Goal: Use online tool/utility: Utilize a website feature to perform a specific function

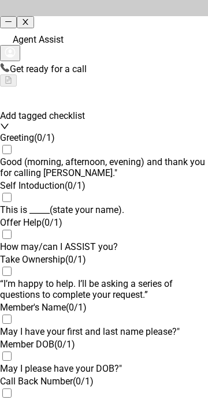
click at [192, 75] on div at bounding box center [104, 81] width 208 height 12
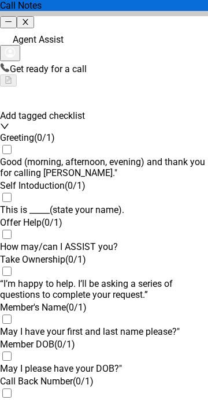
click at [146, 91] on div at bounding box center [104, 99] width 208 height 24
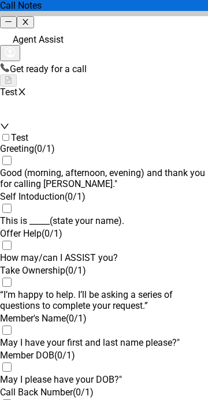
click at [110, 62] on div "Get ready for a call" at bounding box center [104, 68] width 208 height 12
click at [16, 47] on icon "button" at bounding box center [10, 52] width 11 height 11
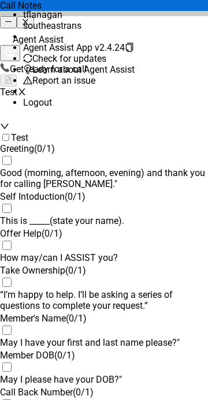
click at [16, 47] on icon "button" at bounding box center [10, 52] width 11 height 11
click at [29, 34] on span "Agent Assist" at bounding box center [38, 39] width 51 height 11
click at [10, 62] on icon at bounding box center [5, 67] width 10 height 10
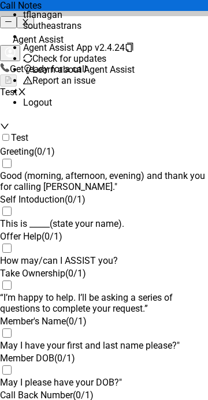
click at [195, 97] on div "Test + 0 selected" at bounding box center [104, 104] width 208 height 35
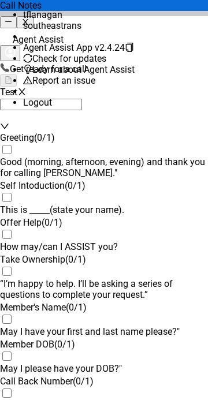
click at [48, 64] on span "Get ready for a call" at bounding box center [48, 69] width 77 height 11
click at [199, 62] on div "Get ready for a call" at bounding box center [104, 74] width 208 height 24
click at [30, 105] on div "Test + 0 selected Test" at bounding box center [104, 110] width 208 height 46
click at [27, 94] on icon "close" at bounding box center [21, 91] width 9 height 9
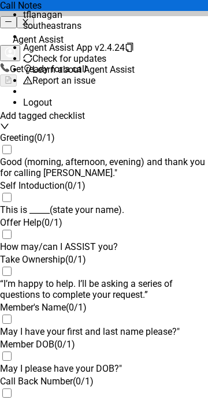
click at [82, 92] on div at bounding box center [104, 99] width 208 height 24
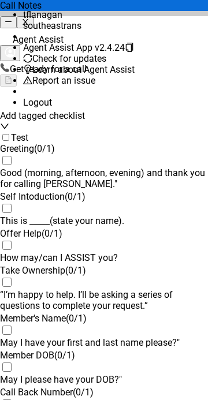
click at [181, 75] on div at bounding box center [104, 81] width 208 height 12
click at [16, 47] on icon "button" at bounding box center [10, 52] width 11 height 11
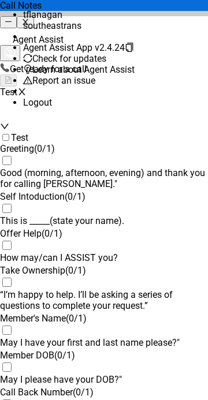
scroll to position [0, 0]
click at [194, 98] on div "Test + 0 selected" at bounding box center [104, 104] width 208 height 35
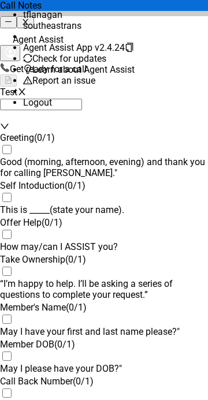
scroll to position [849, 0]
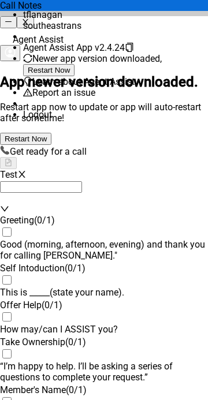
click at [47, 135] on span "Restart Now" at bounding box center [26, 139] width 42 height 9
